Goal: Task Accomplishment & Management: Complete application form

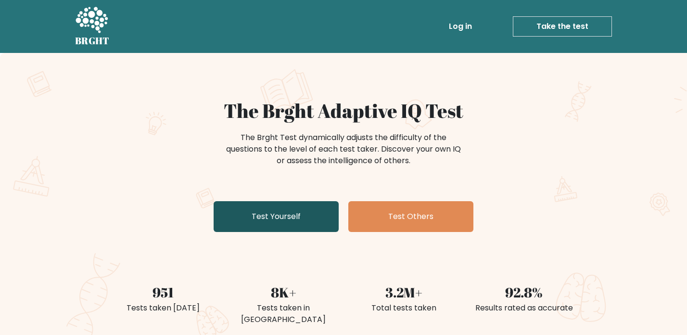
click at [323, 217] on link "Test Yourself" at bounding box center [276, 216] width 125 height 31
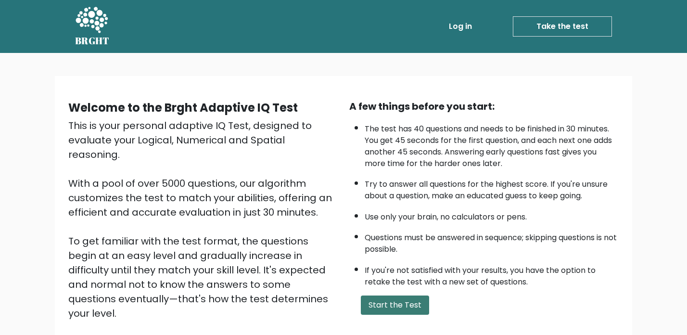
click at [384, 302] on button "Start the Test" at bounding box center [395, 304] width 68 height 19
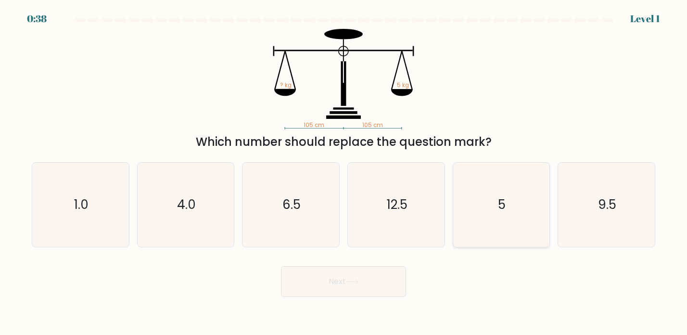
click at [519, 202] on icon "5" at bounding box center [501, 205] width 84 height 84
click at [344, 172] on input "e. 5" at bounding box center [343, 169] width 0 height 5
radio input "true"
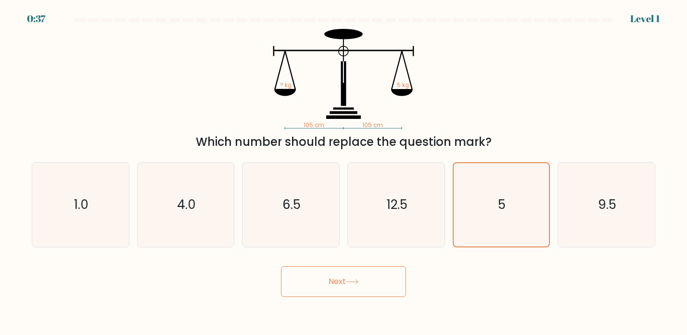
click at [383, 276] on button "Next" at bounding box center [343, 281] width 125 height 31
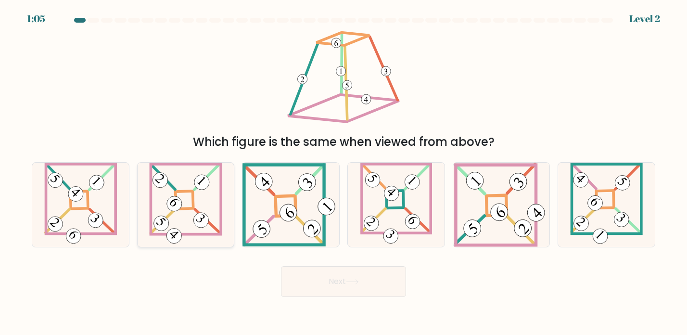
click at [184, 215] on icon at bounding box center [185, 205] width 73 height 84
click at [343, 172] on input "b." at bounding box center [343, 169] width 0 height 5
radio input "true"
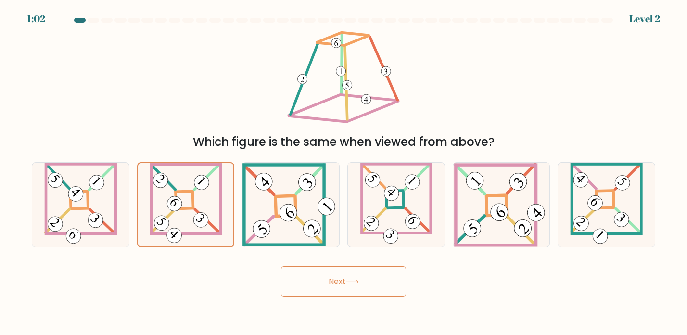
click at [313, 280] on button "Next" at bounding box center [343, 281] width 125 height 31
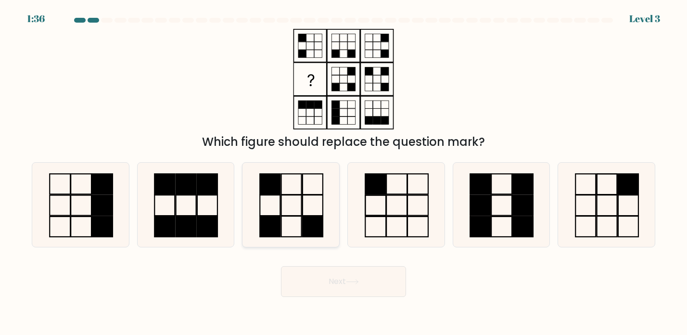
click at [290, 215] on icon at bounding box center [291, 205] width 84 height 84
click at [343, 172] on input "c." at bounding box center [343, 169] width 0 height 5
radio input "true"
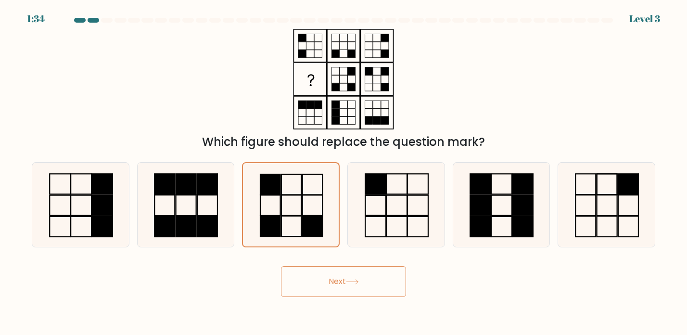
click at [309, 278] on button "Next" at bounding box center [343, 281] width 125 height 31
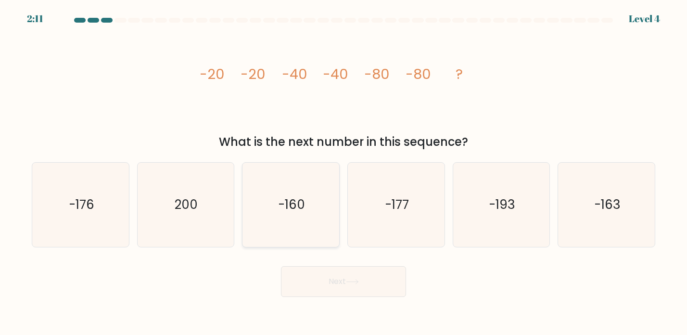
click at [300, 226] on icon "-160" at bounding box center [291, 205] width 84 height 84
click at [343, 172] on input "c. -160" at bounding box center [343, 169] width 0 height 5
radio input "true"
click at [304, 272] on button "Next" at bounding box center [343, 281] width 125 height 31
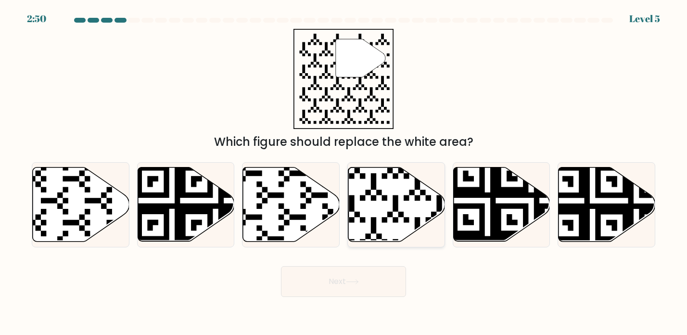
click at [384, 205] on icon at bounding box center [396, 204] width 97 height 74
click at [344, 172] on input "d." at bounding box center [343, 169] width 0 height 5
radio input "true"
click at [347, 273] on button "Next" at bounding box center [343, 281] width 125 height 31
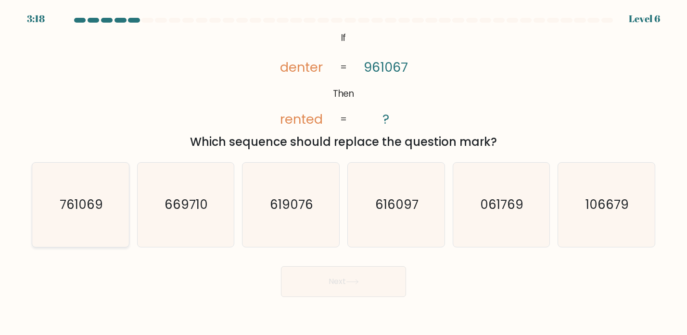
click at [89, 189] on icon "761069" at bounding box center [80, 205] width 84 height 84
click at [343, 172] on input "a. 761069" at bounding box center [343, 169] width 0 height 5
radio input "true"
click at [309, 282] on button "Next" at bounding box center [343, 281] width 125 height 31
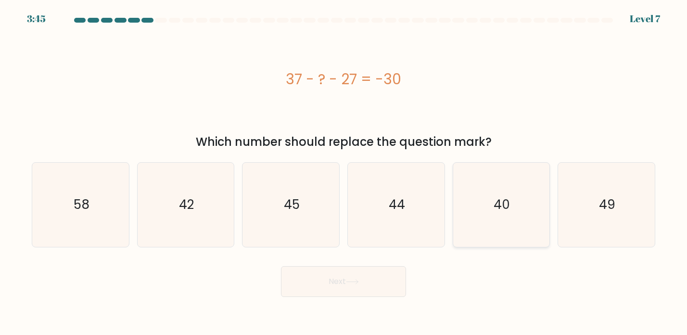
click at [501, 214] on icon "40" at bounding box center [501, 205] width 84 height 84
click at [344, 172] on input "e. 40" at bounding box center [343, 169] width 0 height 5
radio input "true"
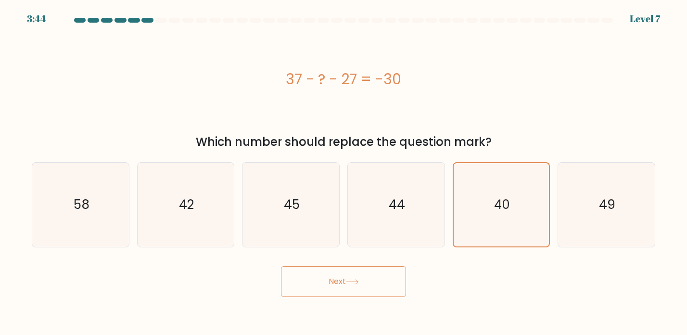
click at [373, 276] on button "Next" at bounding box center [343, 281] width 125 height 31
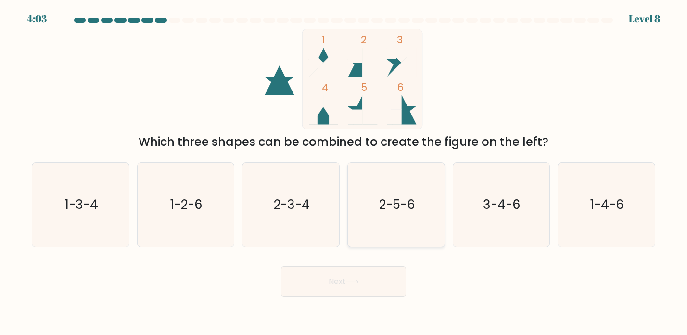
click at [387, 214] on icon "2-5-6" at bounding box center [396, 205] width 84 height 84
click at [344, 172] on input "d. 2-5-6" at bounding box center [343, 169] width 0 height 5
radio input "true"
click at [368, 274] on button "Next" at bounding box center [343, 281] width 125 height 31
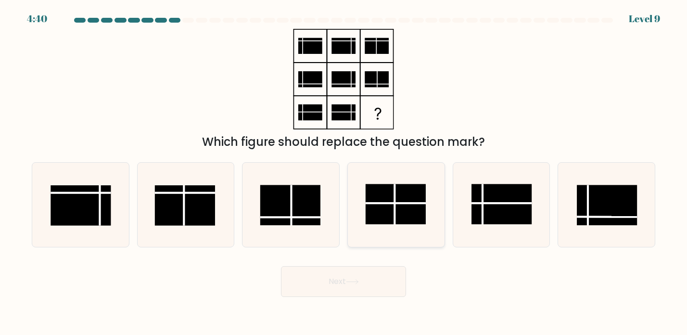
click at [405, 201] on rect at bounding box center [396, 204] width 60 height 40
click at [344, 172] on input "d." at bounding box center [343, 169] width 0 height 5
radio input "true"
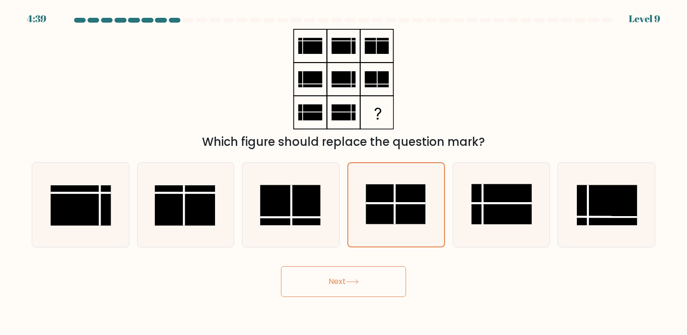
click at [356, 273] on button "Next" at bounding box center [343, 281] width 125 height 31
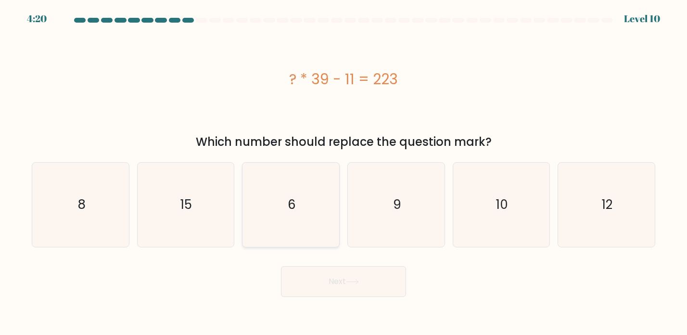
click at [320, 241] on icon "6" at bounding box center [291, 205] width 84 height 84
click at [343, 172] on input "c. 6" at bounding box center [343, 169] width 0 height 5
radio input "true"
click at [323, 285] on button "Next" at bounding box center [343, 281] width 125 height 31
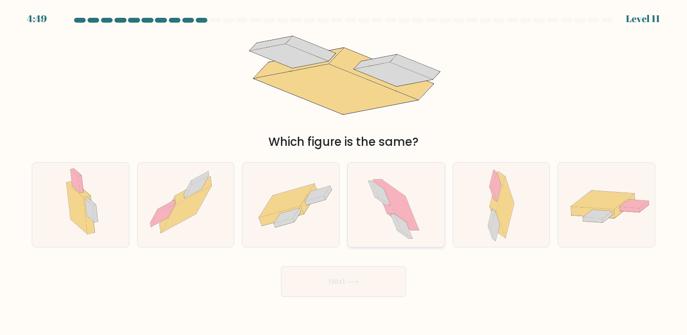
click at [369, 221] on icon at bounding box center [396, 205] width 71 height 84
click at [344, 172] on input "d." at bounding box center [343, 169] width 0 height 5
radio input "true"
click at [314, 225] on icon at bounding box center [290, 204] width 97 height 67
click at [343, 172] on input "c." at bounding box center [343, 169] width 0 height 5
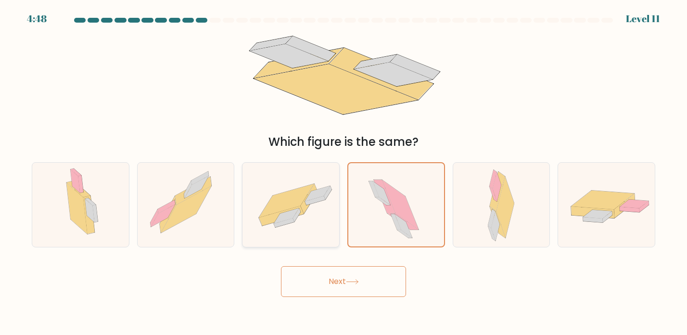
radio input "true"
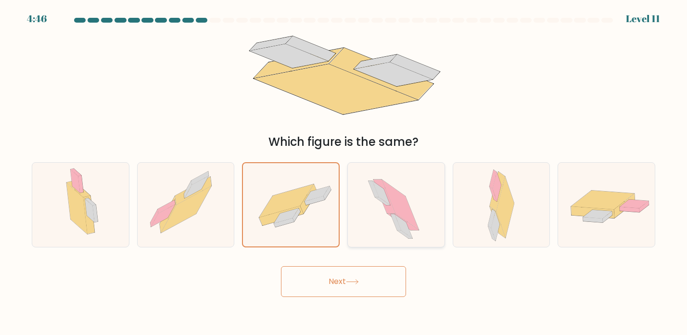
click at [405, 221] on icon at bounding box center [402, 222] width 31 height 16
click at [344, 172] on input "d." at bounding box center [343, 169] width 0 height 5
radio input "true"
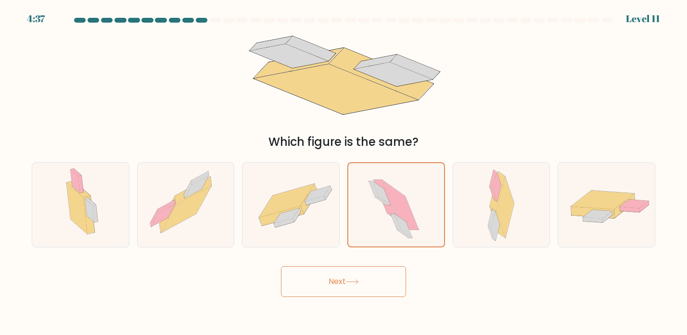
click at [356, 284] on icon at bounding box center [352, 281] width 13 height 5
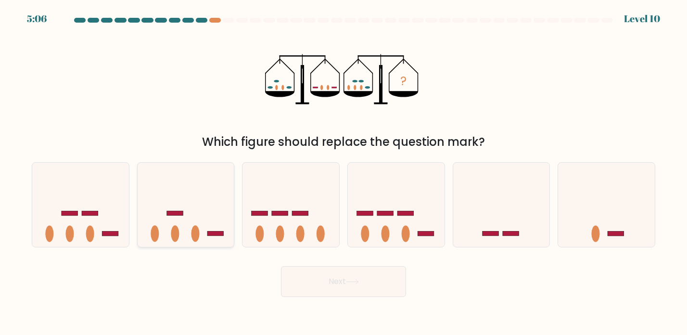
click at [207, 207] on icon at bounding box center [186, 205] width 97 height 80
click at [343, 172] on input "b." at bounding box center [343, 169] width 0 height 5
radio input "true"
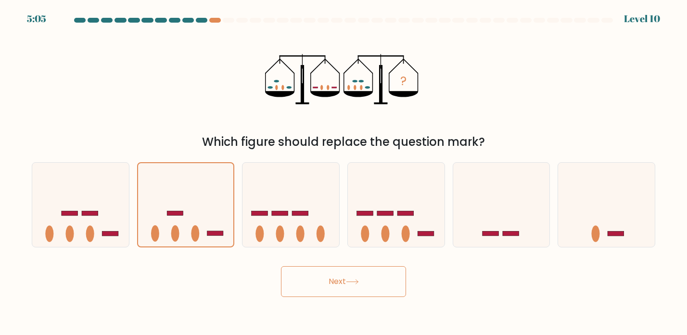
click at [319, 279] on button "Next" at bounding box center [343, 281] width 125 height 31
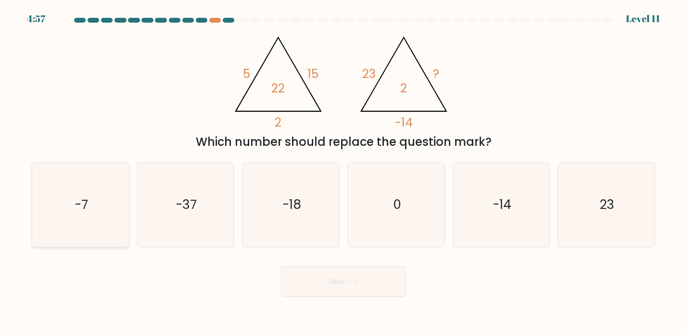
click at [114, 192] on icon "-7" at bounding box center [80, 205] width 84 height 84
click at [343, 172] on input "a. -7" at bounding box center [343, 169] width 0 height 5
radio input "true"
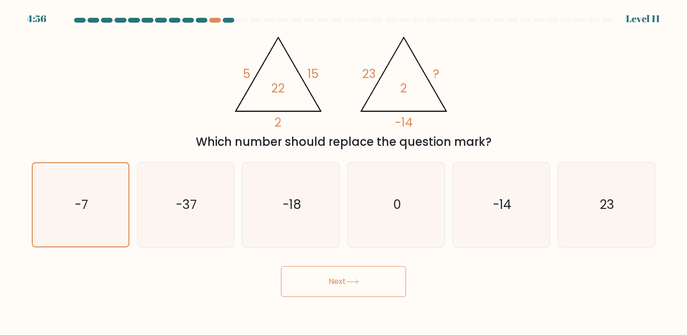
click at [307, 284] on button "Next" at bounding box center [343, 281] width 125 height 31
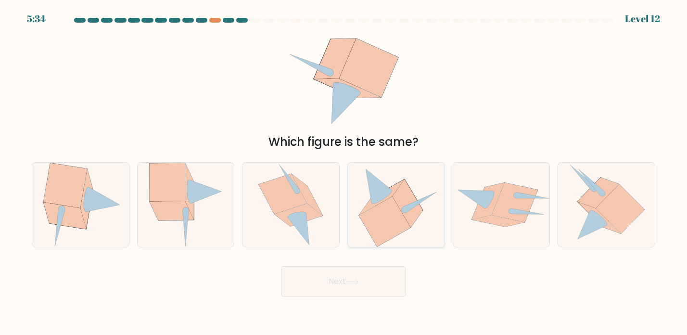
click at [393, 198] on icon at bounding box center [408, 203] width 30 height 48
click at [344, 172] on input "d." at bounding box center [343, 169] width 0 height 5
radio input "true"
click at [227, 219] on div at bounding box center [186, 204] width 98 height 85
click at [343, 172] on input "b." at bounding box center [343, 169] width 0 height 5
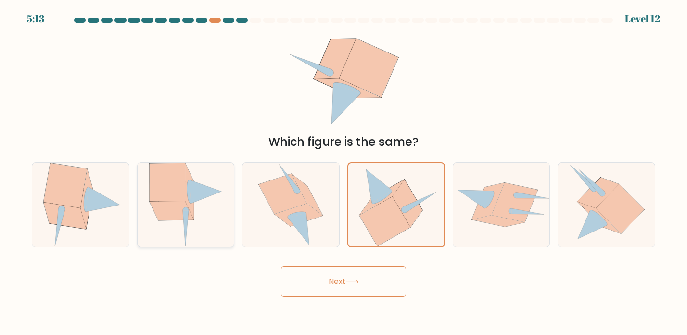
radio input "true"
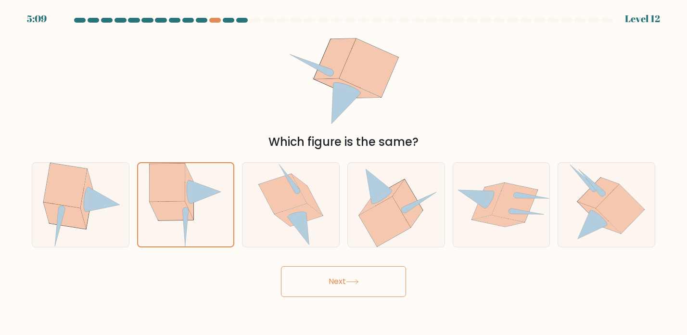
click at [325, 282] on button "Next" at bounding box center [343, 281] width 125 height 31
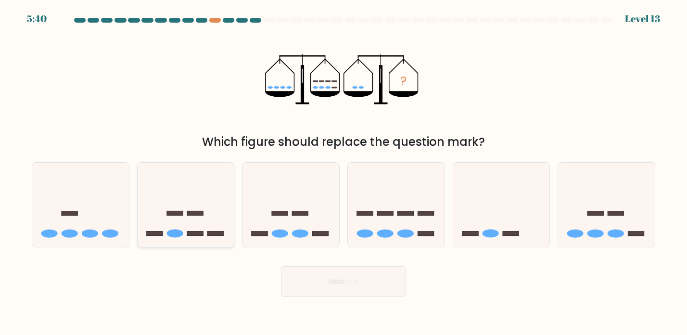
click at [200, 226] on icon at bounding box center [186, 205] width 97 height 80
click at [343, 172] on input "b." at bounding box center [343, 169] width 0 height 5
radio input "true"
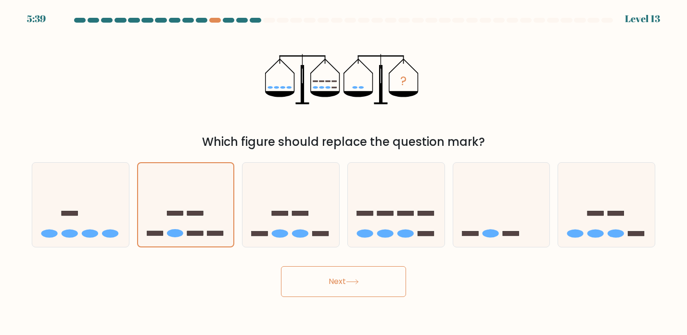
click at [308, 274] on button "Next" at bounding box center [343, 281] width 125 height 31
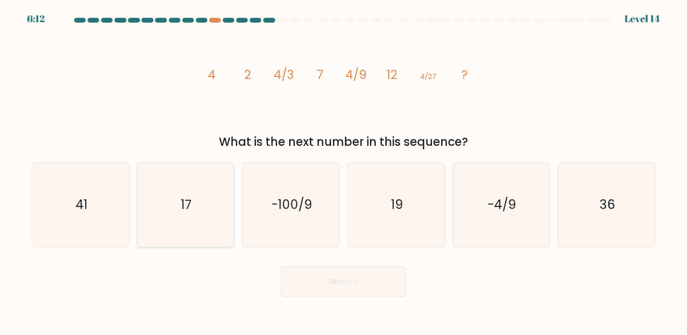
click at [218, 165] on icon "17" at bounding box center [185, 205] width 84 height 84
click at [343, 167] on input "b. 17" at bounding box center [343, 169] width 0 height 5
radio input "true"
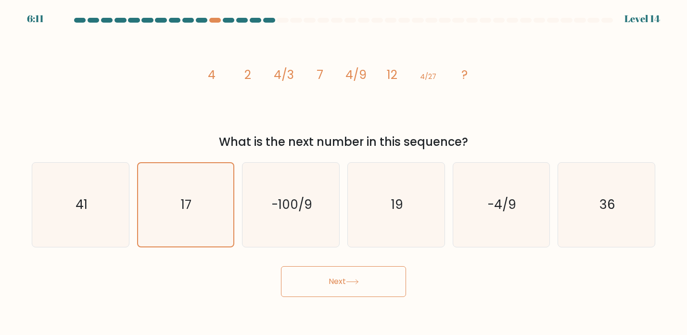
click at [322, 275] on button "Next" at bounding box center [343, 281] width 125 height 31
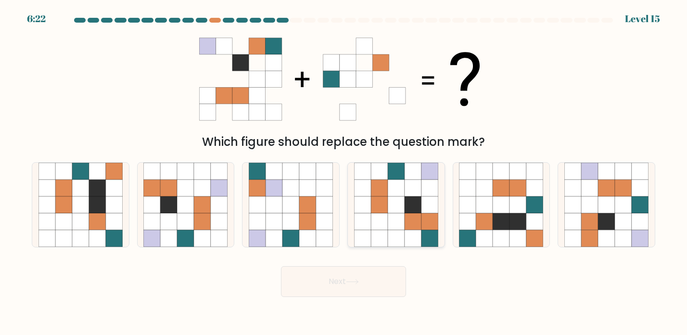
click at [404, 220] on icon at bounding box center [396, 221] width 17 height 17
click at [344, 172] on input "d." at bounding box center [343, 169] width 0 height 5
radio input "true"
click at [363, 285] on button "Next" at bounding box center [343, 281] width 125 height 31
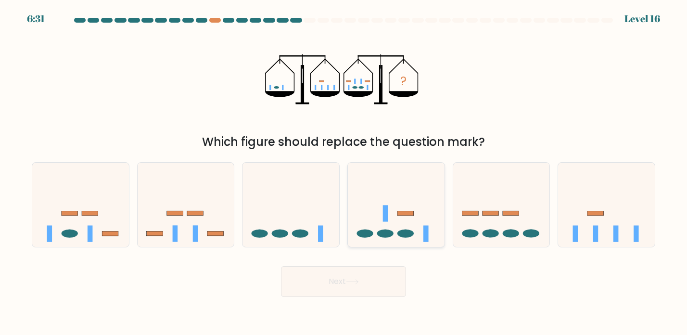
click at [394, 225] on icon at bounding box center [396, 205] width 97 height 80
click at [344, 172] on input "d." at bounding box center [343, 169] width 0 height 5
radio input "true"
click at [388, 222] on icon at bounding box center [396, 204] width 96 height 79
click at [344, 172] on input "d." at bounding box center [343, 169] width 0 height 5
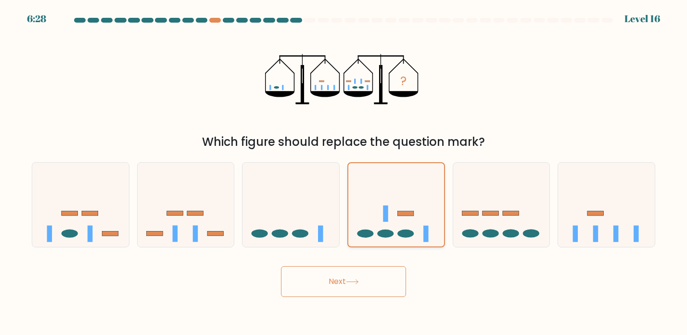
click at [378, 223] on icon at bounding box center [396, 204] width 96 height 79
click at [344, 172] on input "d." at bounding box center [343, 169] width 0 height 5
click at [378, 223] on icon at bounding box center [396, 204] width 96 height 79
click at [344, 172] on input "d." at bounding box center [343, 169] width 0 height 5
click at [361, 277] on button "Next" at bounding box center [343, 281] width 125 height 31
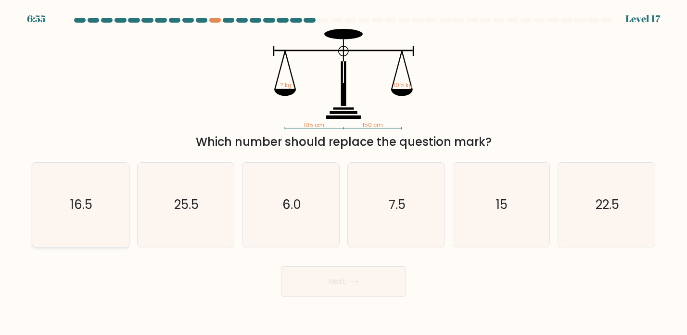
click at [103, 201] on icon "16.5" at bounding box center [80, 205] width 84 height 84
click at [343, 172] on input "a. 16.5" at bounding box center [343, 169] width 0 height 5
radio input "true"
click at [598, 224] on icon "22.5" at bounding box center [606, 205] width 84 height 84
click at [344, 172] on input "f. 22.5" at bounding box center [343, 169] width 0 height 5
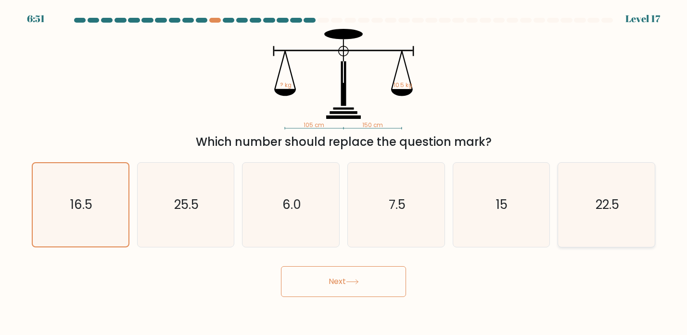
radio input "true"
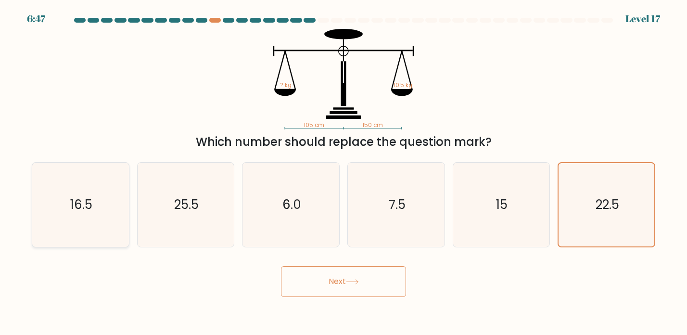
click at [90, 207] on text "16.5" at bounding box center [81, 204] width 22 height 17
click at [343, 172] on input "a. 16.5" at bounding box center [343, 169] width 0 height 5
radio input "true"
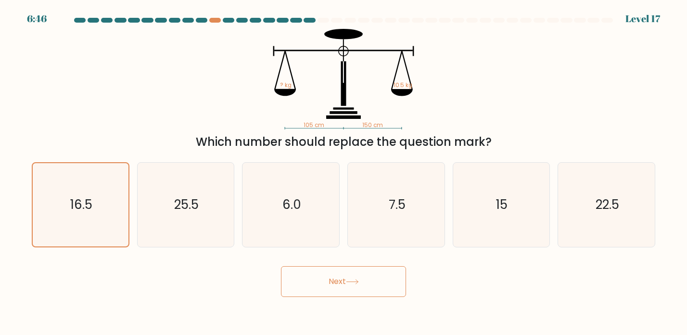
click at [307, 286] on button "Next" at bounding box center [343, 281] width 125 height 31
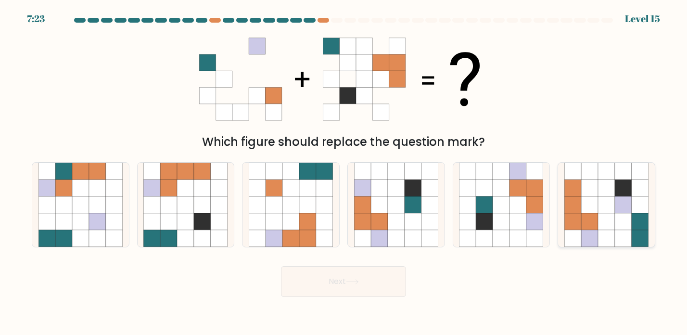
click at [577, 226] on icon at bounding box center [572, 221] width 17 height 17
click at [344, 172] on input "f." at bounding box center [343, 169] width 0 height 5
radio input "true"
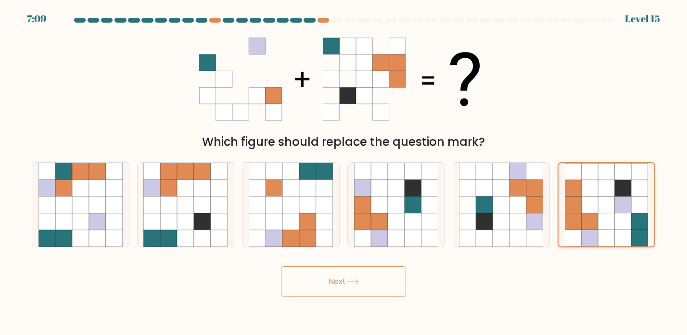
click at [577, 226] on icon at bounding box center [573, 221] width 16 height 16
click at [344, 172] on input "f." at bounding box center [343, 169] width 0 height 5
click at [335, 280] on button "Next" at bounding box center [343, 281] width 125 height 31
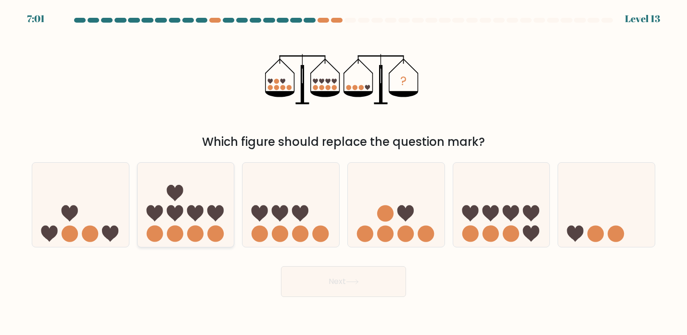
click at [183, 230] on icon at bounding box center [186, 205] width 97 height 80
click at [343, 172] on input "b." at bounding box center [343, 169] width 0 height 5
radio input "true"
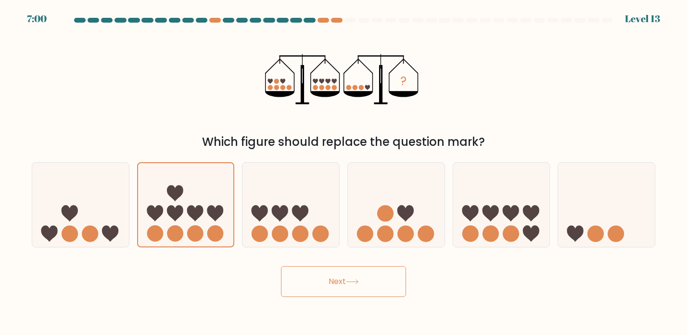
click at [327, 280] on button "Next" at bounding box center [343, 281] width 125 height 31
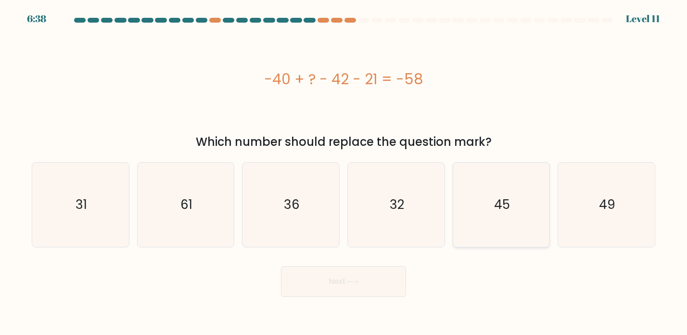
click at [473, 189] on icon "45" at bounding box center [501, 205] width 84 height 84
click at [344, 172] on input "e. 45" at bounding box center [343, 169] width 0 height 5
radio input "true"
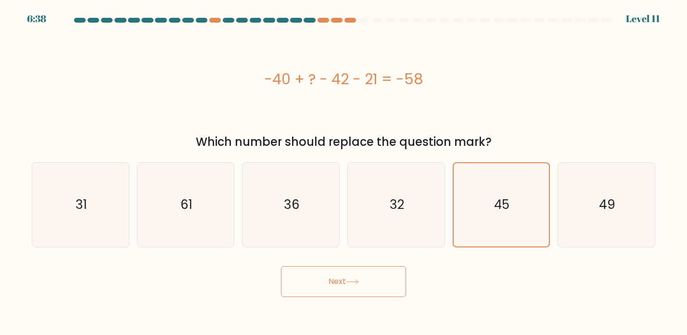
click at [361, 282] on button "Next" at bounding box center [343, 281] width 125 height 31
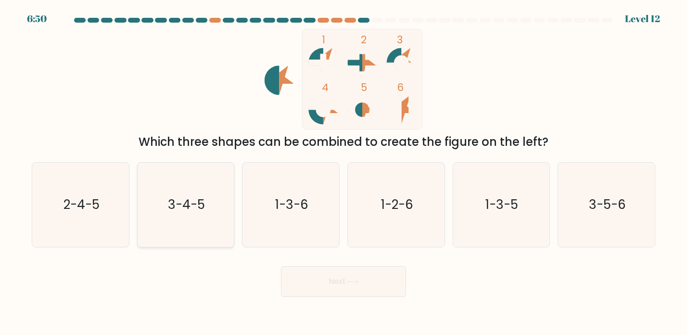
click at [219, 211] on icon "3-4-5" at bounding box center [185, 205] width 84 height 84
click at [343, 172] on input "b. 3-4-5" at bounding box center [343, 169] width 0 height 5
radio input "true"
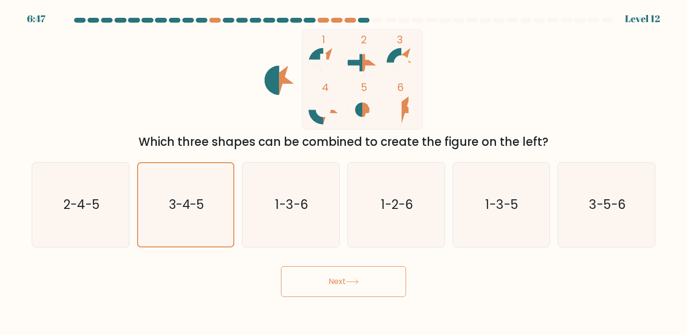
click at [322, 277] on button "Next" at bounding box center [343, 281] width 125 height 31
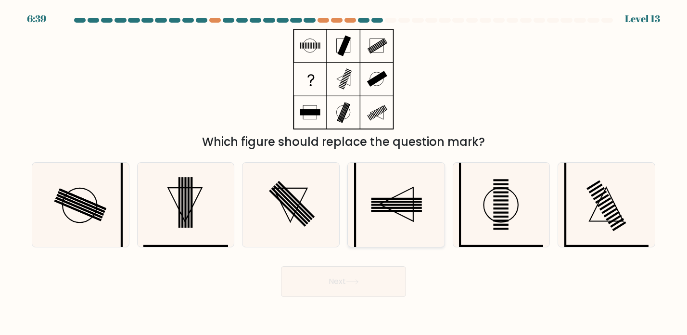
click at [377, 208] on rect at bounding box center [396, 208] width 51 height 2
click at [344, 172] on input "d." at bounding box center [343, 169] width 0 height 5
radio input "true"
click at [356, 279] on button "Next" at bounding box center [343, 281] width 125 height 31
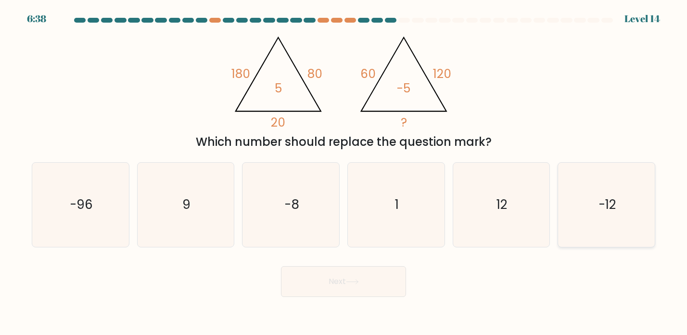
click at [618, 198] on icon "-12" at bounding box center [606, 205] width 84 height 84
click at [344, 172] on input "f. -12" at bounding box center [343, 169] width 0 height 5
radio input "true"
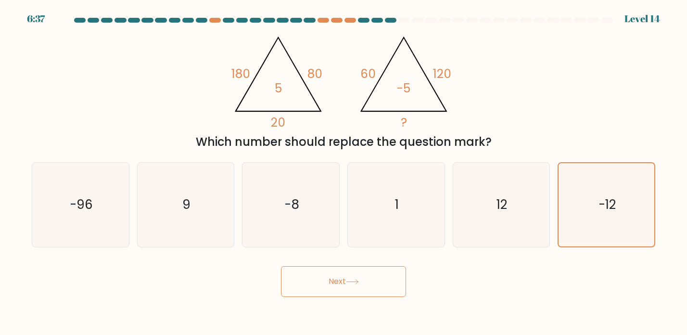
click at [364, 289] on button "Next" at bounding box center [343, 281] width 125 height 31
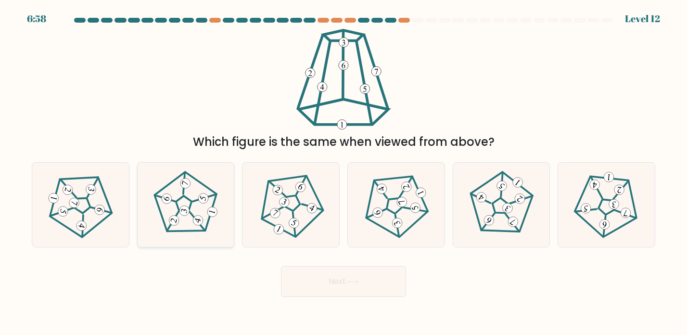
click at [186, 203] on icon at bounding box center [185, 204] width 67 height 67
click at [343, 172] on input "b." at bounding box center [343, 169] width 0 height 5
radio input "true"
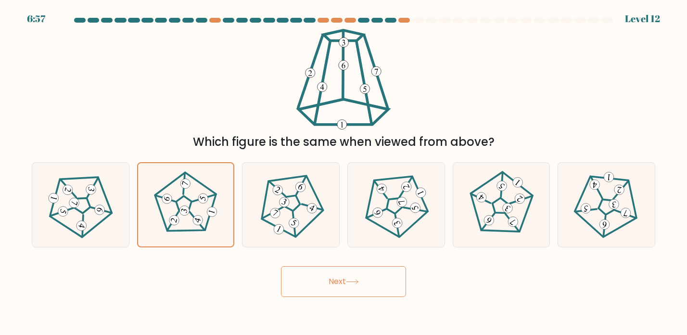
click at [317, 277] on button "Next" at bounding box center [343, 281] width 125 height 31
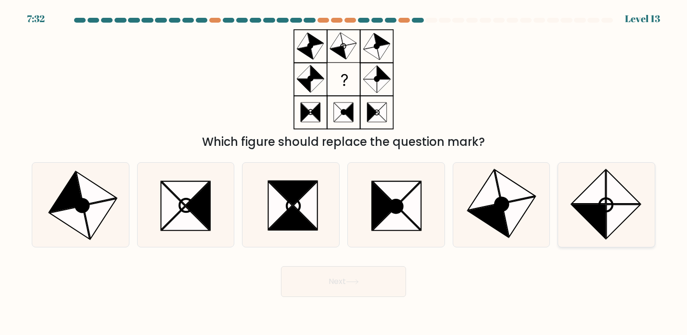
click at [583, 211] on icon at bounding box center [588, 221] width 34 height 34
click at [344, 172] on input "f." at bounding box center [343, 169] width 0 height 5
radio input "true"
click at [329, 282] on button "Next" at bounding box center [343, 281] width 125 height 31
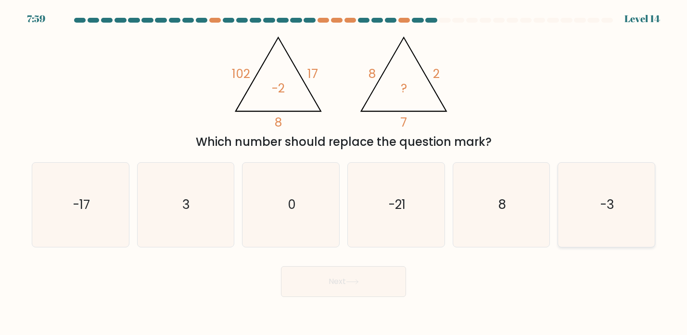
click at [616, 211] on icon "-3" at bounding box center [606, 205] width 84 height 84
click at [344, 172] on input "f. -3" at bounding box center [343, 169] width 0 height 5
radio input "true"
click at [324, 285] on button "Next" at bounding box center [343, 281] width 125 height 31
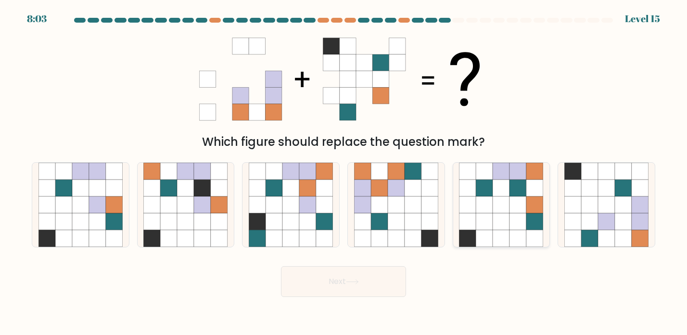
click at [496, 204] on icon at bounding box center [501, 204] width 17 height 17
click at [344, 172] on input "e." at bounding box center [343, 169] width 0 height 5
radio input "true"
click at [366, 289] on button "Next" at bounding box center [343, 281] width 125 height 31
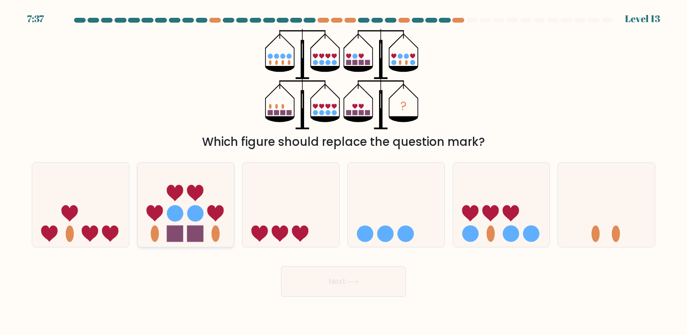
click at [209, 228] on icon at bounding box center [186, 205] width 97 height 80
click at [343, 172] on input "b." at bounding box center [343, 169] width 0 height 5
radio input "true"
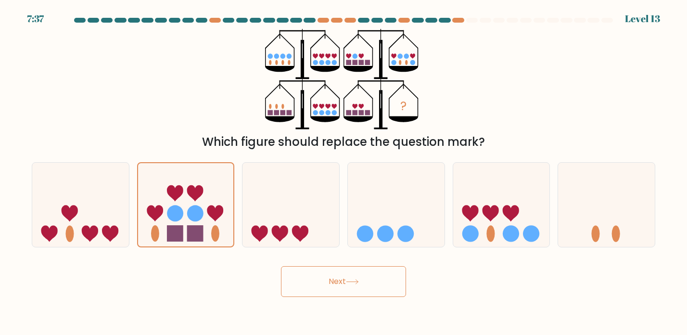
click at [314, 285] on button "Next" at bounding box center [343, 281] width 125 height 31
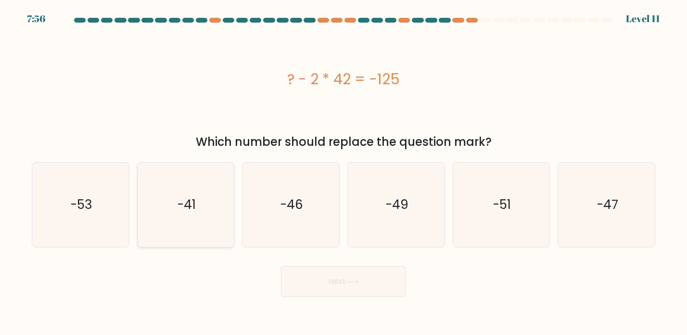
click at [212, 228] on icon "-41" at bounding box center [185, 205] width 84 height 84
click at [343, 172] on input "b. -41" at bounding box center [343, 169] width 0 height 5
radio input "true"
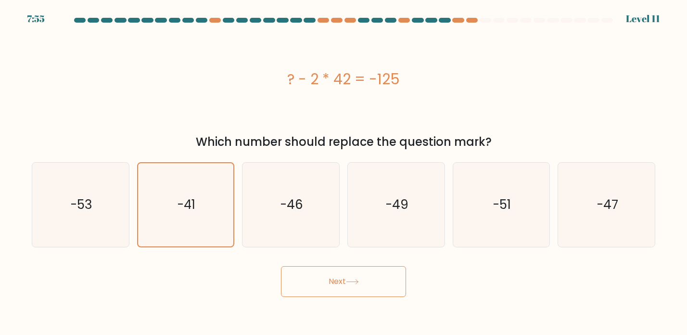
click at [299, 275] on button "Next" at bounding box center [343, 281] width 125 height 31
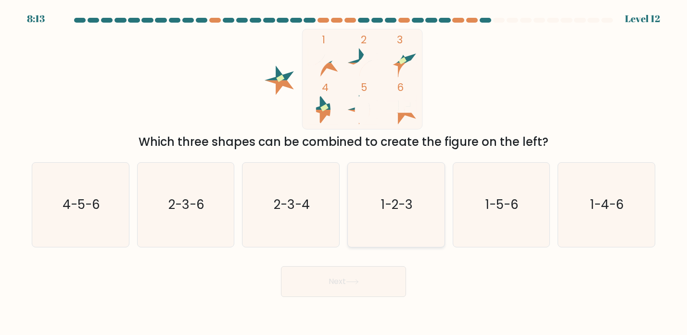
click at [383, 192] on icon "1-2-3" at bounding box center [396, 205] width 84 height 84
click at [344, 172] on input "d. 1-2-3" at bounding box center [343, 169] width 0 height 5
radio input "true"
click at [347, 278] on button "Next" at bounding box center [343, 281] width 125 height 31
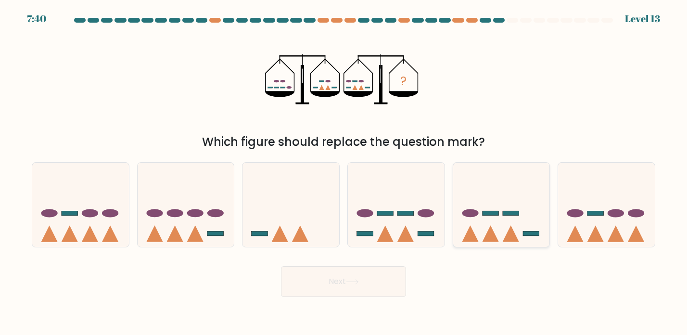
click at [500, 202] on icon at bounding box center [501, 205] width 97 height 80
click at [344, 172] on input "e." at bounding box center [343, 169] width 0 height 5
radio input "true"
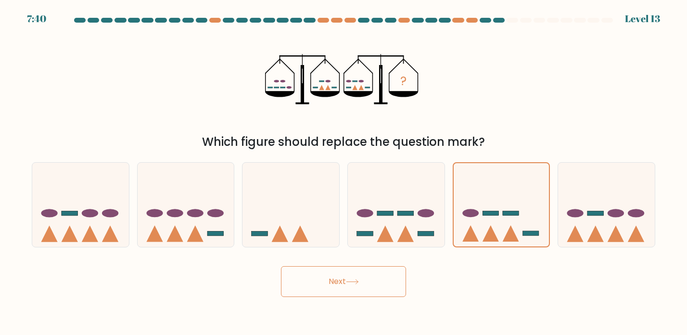
click at [344, 280] on button "Next" at bounding box center [343, 281] width 125 height 31
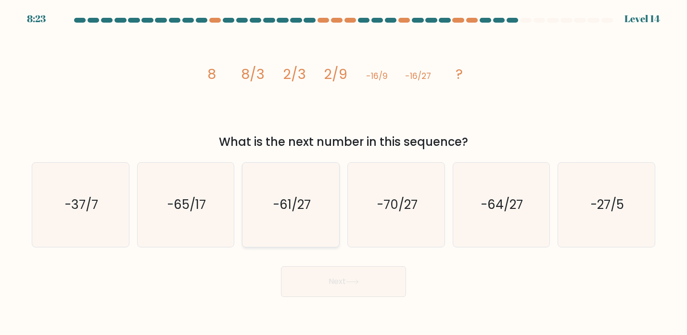
click at [331, 205] on icon "-61/27" at bounding box center [291, 205] width 84 height 84
click at [343, 172] on input "c. -61/27" at bounding box center [343, 169] width 0 height 5
radio input "true"
click at [310, 287] on button "Next" at bounding box center [343, 281] width 125 height 31
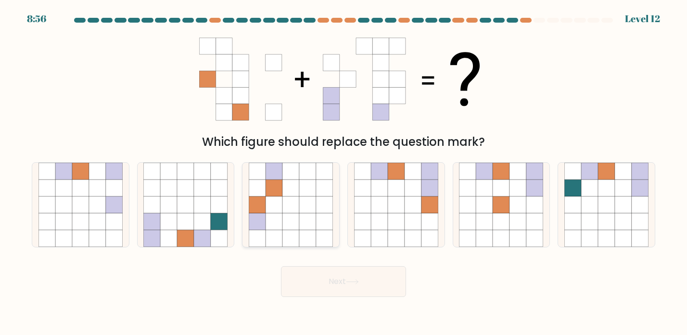
click at [282, 228] on icon at bounding box center [274, 221] width 17 height 17
click at [343, 172] on input "c." at bounding box center [343, 169] width 0 height 5
radio input "true"
click at [303, 281] on button "Next" at bounding box center [343, 281] width 125 height 31
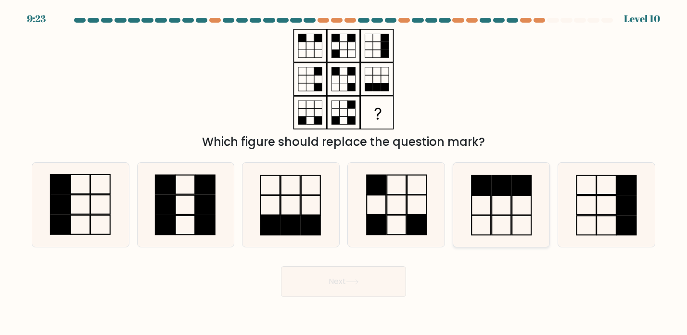
click at [491, 215] on rect at bounding box center [481, 225] width 19 height 20
click at [344, 172] on input "e." at bounding box center [343, 169] width 0 height 5
radio input "true"
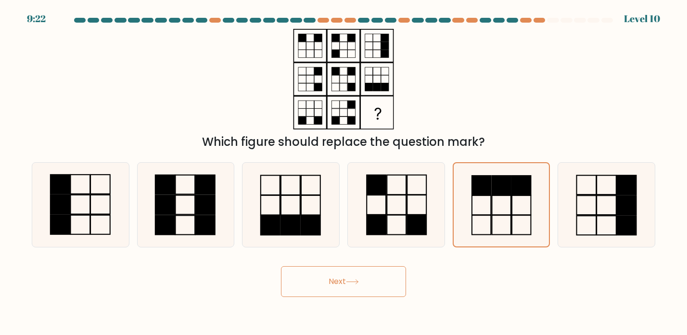
click at [339, 281] on button "Next" at bounding box center [343, 281] width 125 height 31
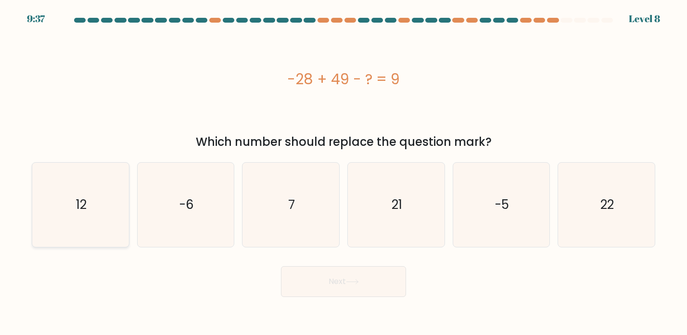
click at [101, 196] on icon "12" at bounding box center [80, 205] width 84 height 84
click at [343, 172] on input "a. 12" at bounding box center [343, 169] width 0 height 5
radio input "true"
click at [360, 278] on button "Next" at bounding box center [343, 281] width 125 height 31
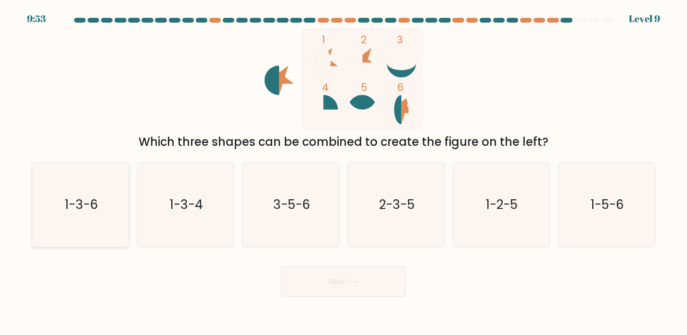
click at [104, 226] on icon "1-3-6" at bounding box center [80, 205] width 84 height 84
click at [343, 172] on input "a. 1-3-6" at bounding box center [343, 169] width 0 height 5
radio input "true"
click at [364, 281] on button "Next" at bounding box center [343, 281] width 125 height 31
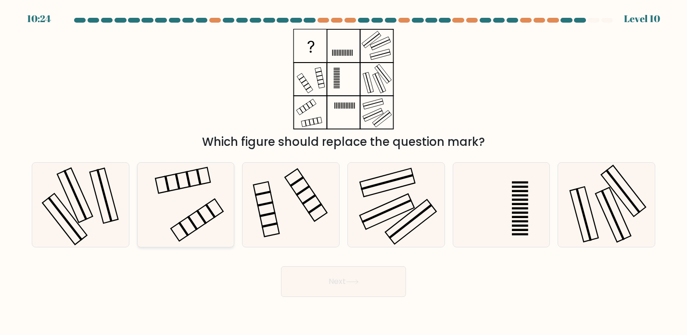
click at [196, 187] on icon at bounding box center [185, 205] width 84 height 84
click at [343, 172] on input "b." at bounding box center [343, 169] width 0 height 5
radio input "true"
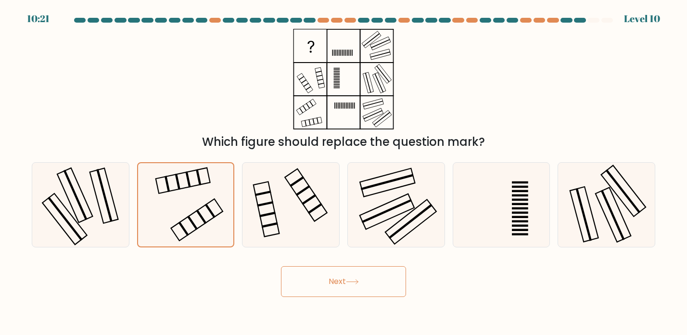
click at [319, 276] on button "Next" at bounding box center [343, 281] width 125 height 31
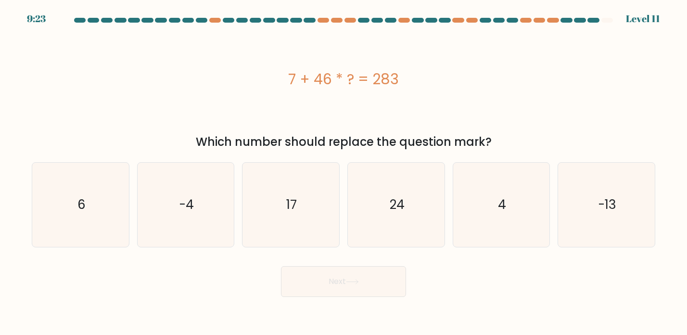
click at [24, 206] on form "a. 6" at bounding box center [343, 157] width 687 height 279
click at [70, 195] on icon "6" at bounding box center [80, 205] width 84 height 84
click at [343, 172] on input "a. 6" at bounding box center [343, 169] width 0 height 5
radio input "true"
click at [313, 288] on button "Next" at bounding box center [343, 281] width 125 height 31
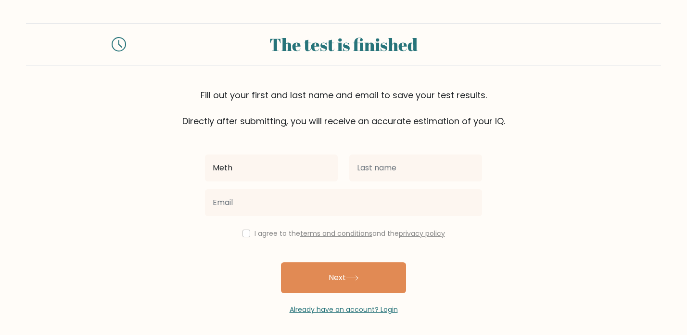
type input "Meth"
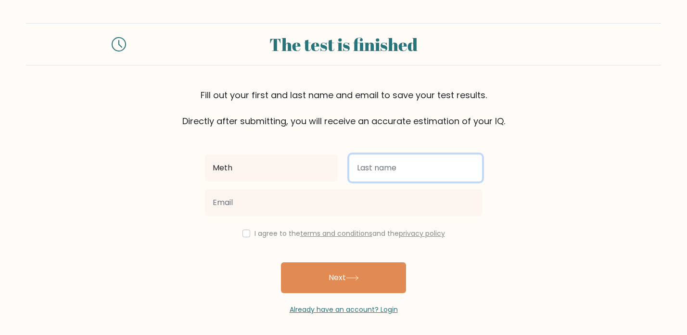
click at [369, 161] on input "text" at bounding box center [415, 167] width 133 height 27
type input "[PERSON_NAME]"
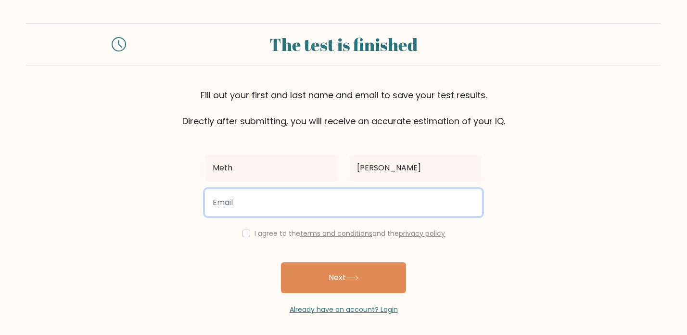
click at [317, 194] on input "email" at bounding box center [343, 202] width 277 height 27
type input "methinee.robin@gmail.com"
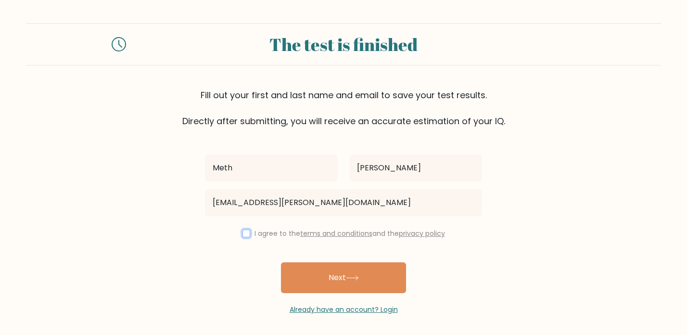
click at [244, 233] on input "checkbox" at bounding box center [246, 233] width 8 height 8
checkbox input "true"
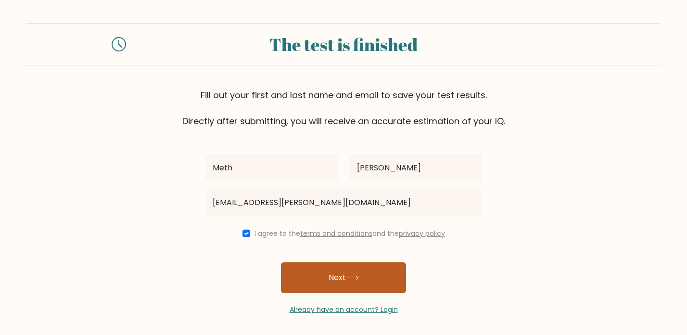
click at [316, 270] on button "Next" at bounding box center [343, 277] width 125 height 31
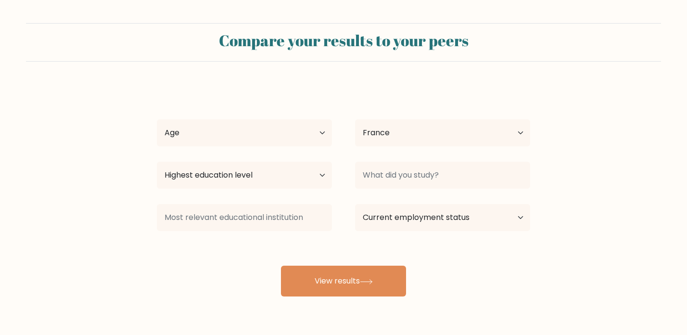
select select "FR"
click at [299, 137] on select "Age Under [DEMOGRAPHIC_DATA] [DEMOGRAPHIC_DATA] [DEMOGRAPHIC_DATA] [DEMOGRAPHIC…" at bounding box center [244, 132] width 175 height 27
select select "25_34"
click at [157, 119] on select "Age Under [DEMOGRAPHIC_DATA] [DEMOGRAPHIC_DATA] [DEMOGRAPHIC_DATA] [DEMOGRAPHIC…" at bounding box center [244, 132] width 175 height 27
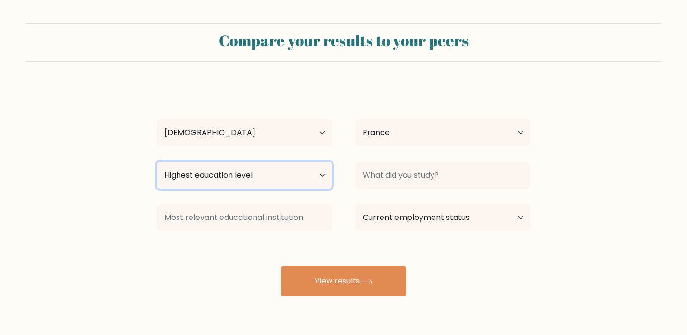
click at [290, 169] on select "Highest education level No schooling Primary Lower Secondary Upper Secondary Oc…" at bounding box center [244, 175] width 175 height 27
select select "bachelors_degree"
click at [157, 162] on select "Highest education level No schooling Primary Lower Secondary Upper Secondary Oc…" at bounding box center [244, 175] width 175 height 27
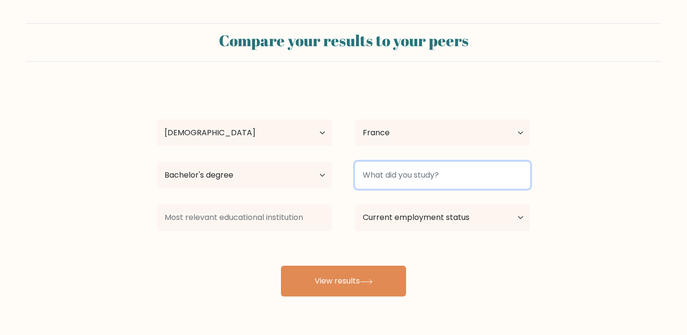
click at [375, 169] on input at bounding box center [442, 175] width 175 height 27
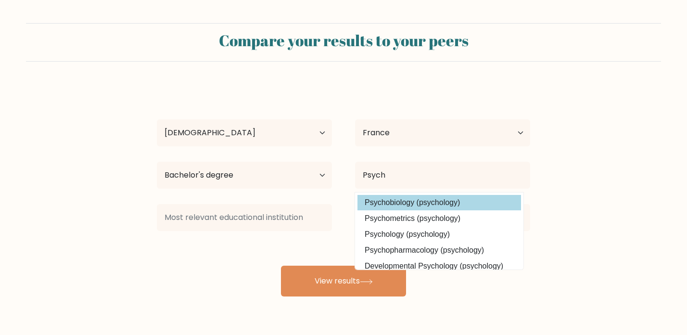
click at [376, 203] on option "Psychobiology (psychology)" at bounding box center [439, 202] width 164 height 15
type input "Psychobiology"
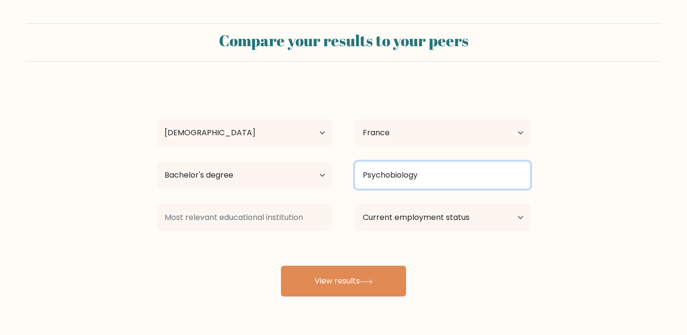
click at [401, 172] on input "Psychobiology" at bounding box center [442, 175] width 175 height 27
click at [411, 178] on input "Psychobiology" at bounding box center [442, 175] width 175 height 27
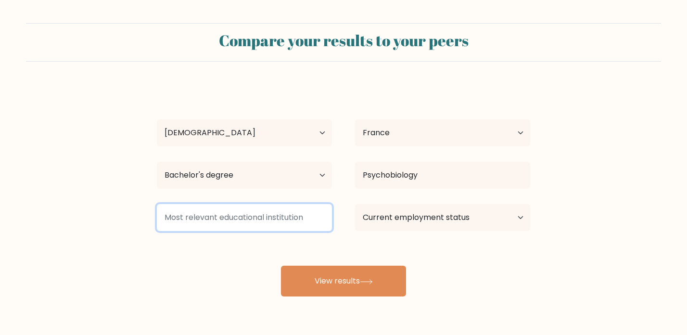
click at [260, 224] on input at bounding box center [244, 217] width 175 height 27
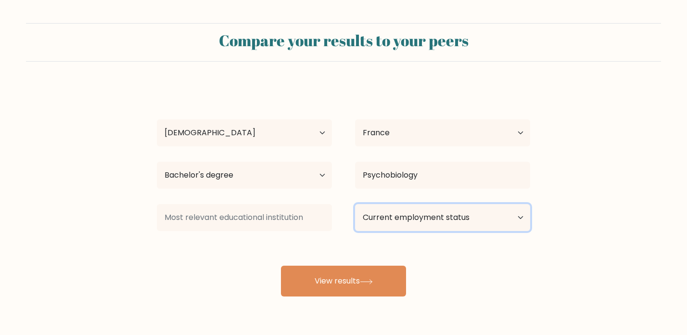
click at [370, 221] on select "Current employment status Employed Student Retired Other / prefer not to answer" at bounding box center [442, 217] width 175 height 27
select select "other"
click at [355, 204] on select "Current employment status Employed Student Retired Other / prefer not to answer" at bounding box center [442, 217] width 175 height 27
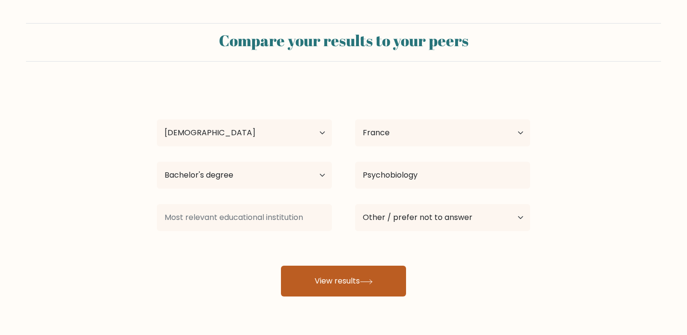
click at [360, 270] on button "View results" at bounding box center [343, 281] width 125 height 31
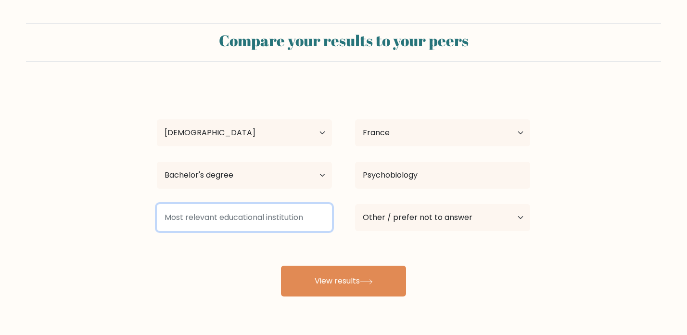
click at [208, 215] on input at bounding box center [244, 217] width 175 height 27
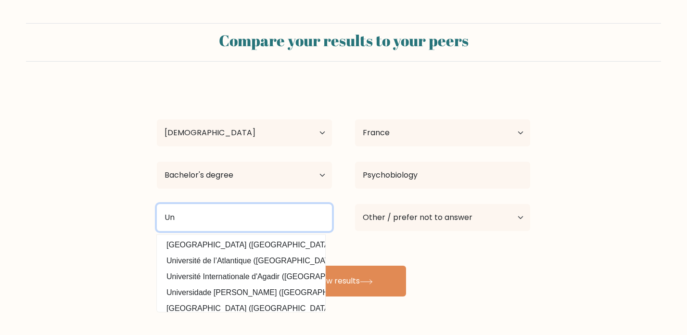
type input "U"
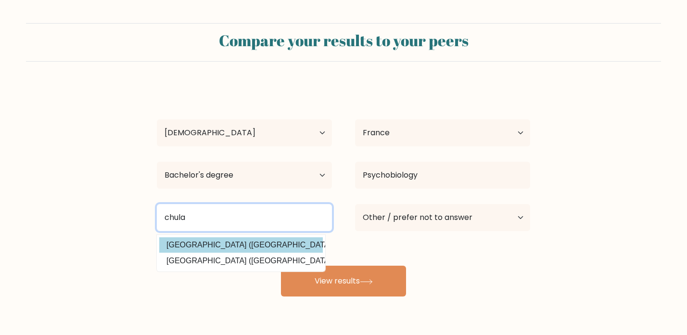
type input "chula"
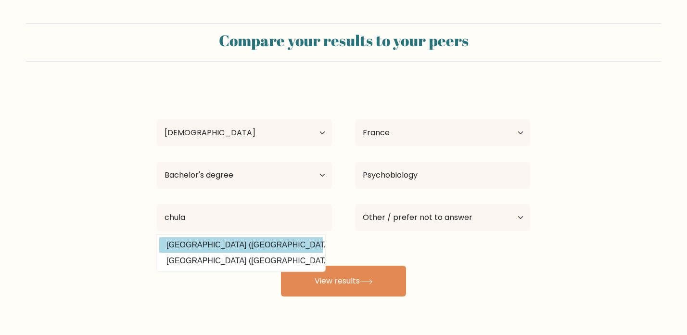
click at [197, 242] on div "Meth Rob Age Under 18 years old 18-24 years old 25-34 years old 35-44 years old…" at bounding box center [343, 191] width 385 height 212
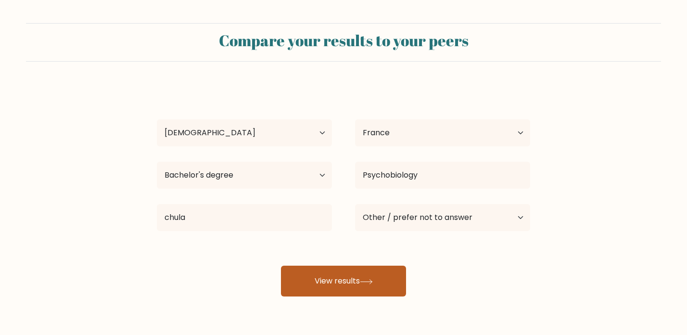
click at [298, 277] on button "View results" at bounding box center [343, 281] width 125 height 31
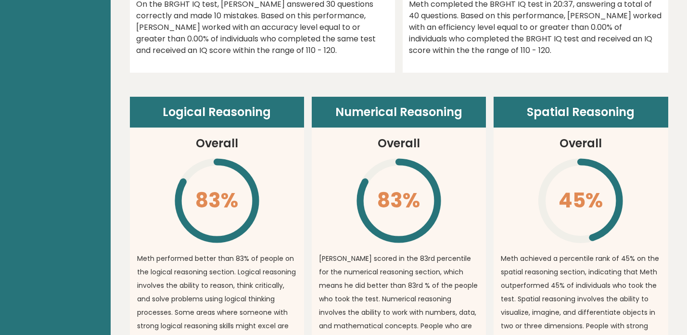
scroll to position [608, 0]
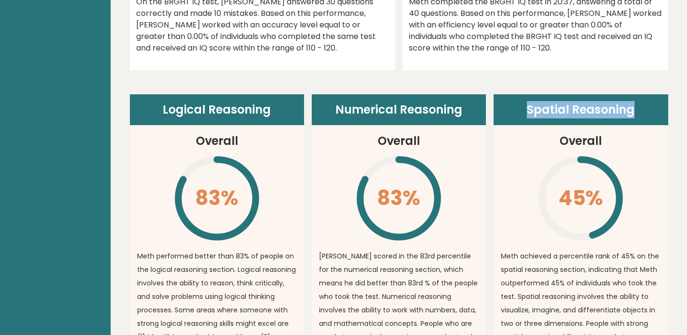
drag, startPoint x: 531, startPoint y: 110, endPoint x: 633, endPoint y: 115, distance: 103.0
click at [633, 115] on header "Spatial Reasoning" at bounding box center [581, 109] width 174 height 31
copy header "Spatial Reasoning"
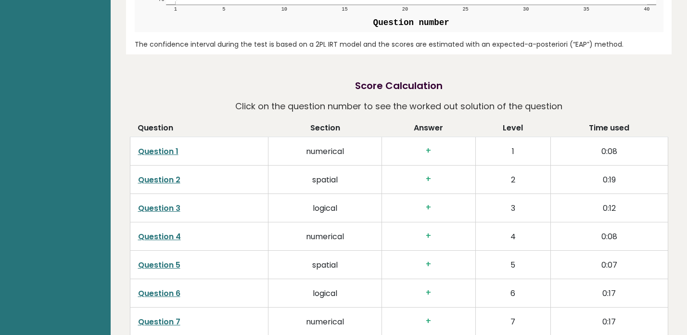
scroll to position [1405, 0]
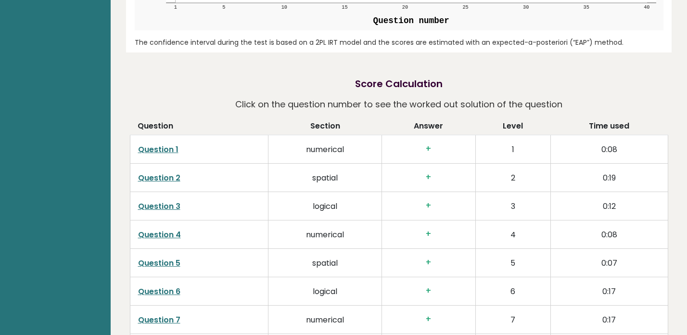
click at [168, 179] on link "Question 2" at bounding box center [159, 177] width 42 height 11
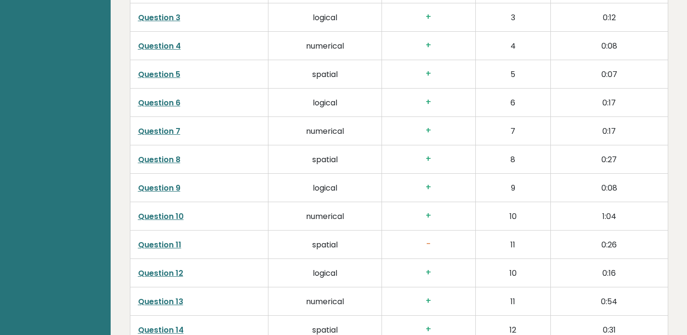
scroll to position [1594, 0]
click at [158, 244] on link "Question 11" at bounding box center [159, 244] width 43 height 11
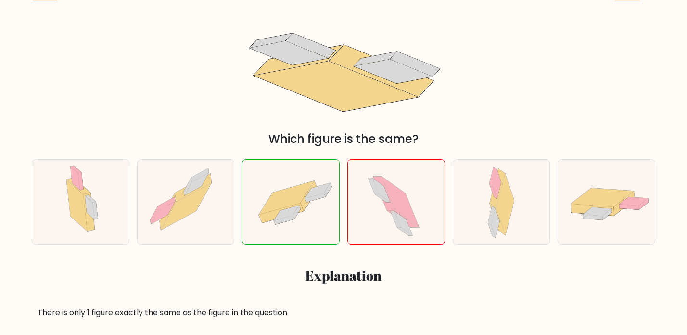
scroll to position [133, 0]
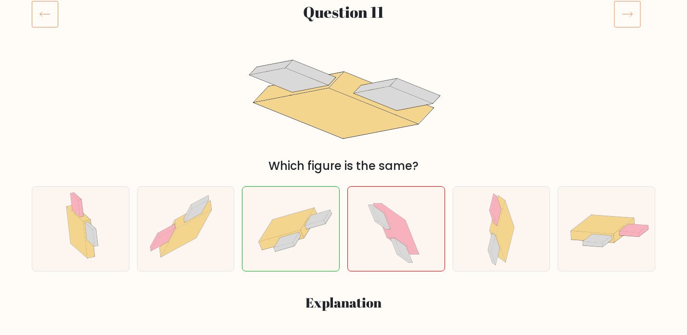
click at [46, 9] on icon at bounding box center [45, 13] width 26 height 27
